Goal: Navigation & Orientation: Find specific page/section

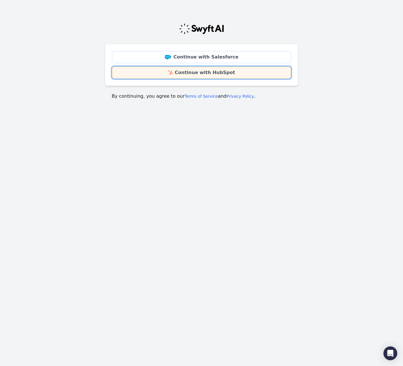
click at [172, 73] on img at bounding box center [170, 72] width 4 height 5
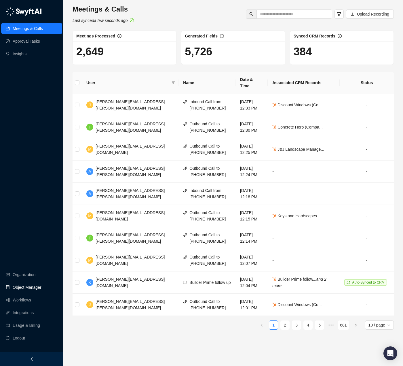
click at [26, 286] on link "Object Manager" at bounding box center [27, 287] width 29 height 12
